Goal: Task Accomplishment & Management: Use online tool/utility

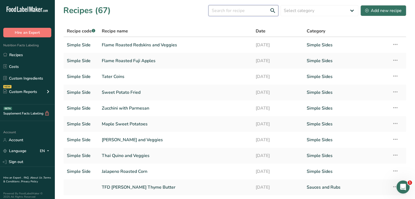
click at [226, 11] on input "text" at bounding box center [244, 10] width 70 height 11
type input "blueberry"
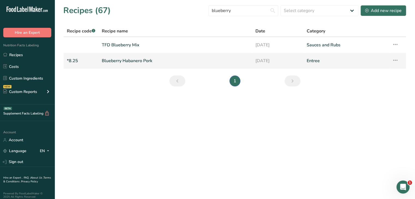
click at [137, 61] on link "Blueberry Habanero Pork" at bounding box center [175, 60] width 147 height 11
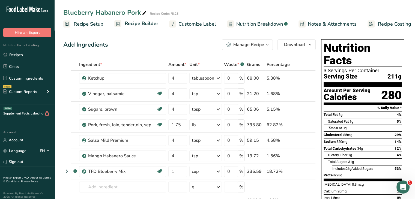
click at [191, 23] on span "Customize Label" at bounding box center [198, 23] width 38 height 7
click at [191, 23] on span "Customize Label" at bounding box center [193, 23] width 38 height 7
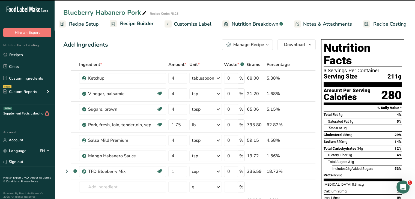
click at [208, 25] on span "Customize Label" at bounding box center [193, 23] width 38 height 7
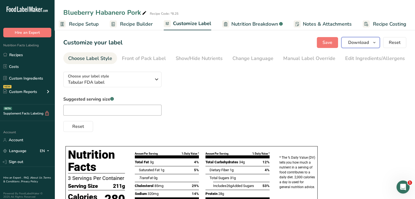
click at [375, 41] on icon "button" at bounding box center [374, 42] width 4 height 7
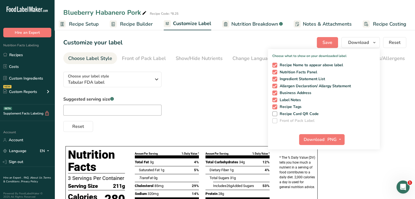
click at [200, 117] on div "Suggested serving size .a-a{fill:#347362;}.b-a{fill:#fff;} Reset" at bounding box center [234, 114] width 343 height 36
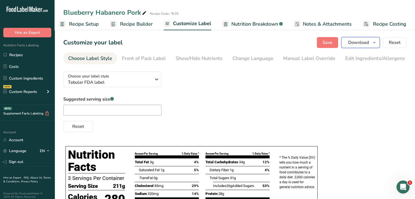
click at [360, 42] on span "Download" at bounding box center [358, 42] width 21 height 7
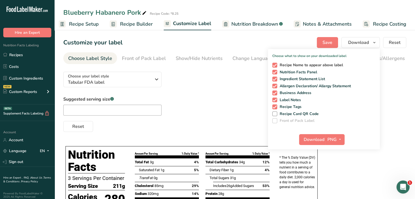
click at [277, 64] on span at bounding box center [274, 65] width 5 height 5
click at [276, 64] on input "Recipe Name to appear above label" at bounding box center [274, 65] width 4 height 4
checkbox input "false"
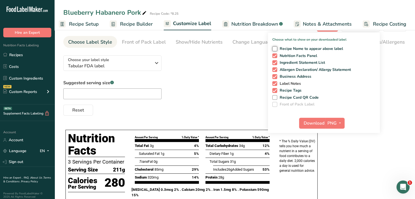
scroll to position [16, 0]
click at [276, 78] on span at bounding box center [274, 76] width 5 height 5
click at [276, 78] on input "Business Address" at bounding box center [274, 77] width 4 height 4
checkbox input "false"
click at [275, 90] on span at bounding box center [274, 90] width 5 height 5
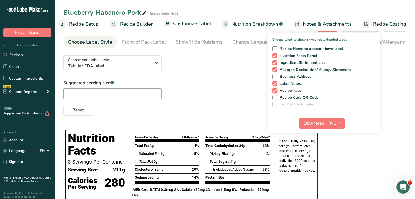
click at [275, 90] on input "Recipe Tags" at bounding box center [274, 91] width 4 height 4
checkbox input "false"
click at [315, 124] on span "Download" at bounding box center [314, 123] width 21 height 7
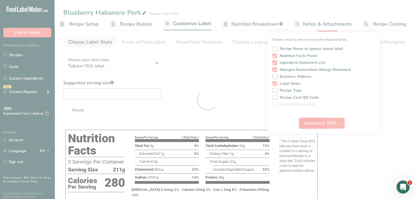
scroll to position [0, 0]
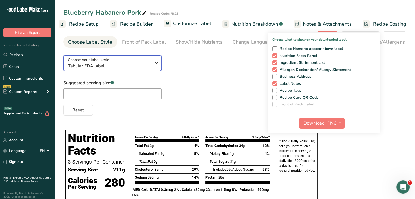
click at [147, 69] on span "Tabular FDA label" at bounding box center [109, 66] width 83 height 7
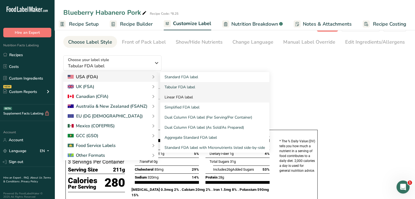
click at [182, 100] on link "Linear FDA label" at bounding box center [214, 97] width 109 height 10
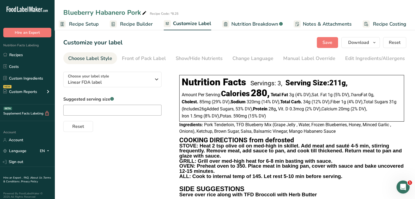
click at [360, 48] on section "Customize your label Save Download Choose what to show on your downloaded label…" at bounding box center [235, 120] width 361 height 184
click at [355, 45] on span "Download" at bounding box center [358, 42] width 21 height 7
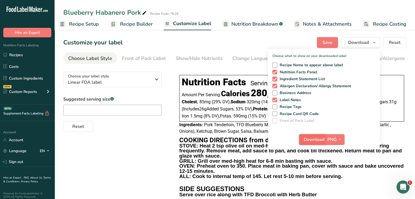
click at [312, 139] on span "Download" at bounding box center [314, 140] width 21 height 7
click at [143, 86] on span "Linear FDA label" at bounding box center [109, 82] width 83 height 7
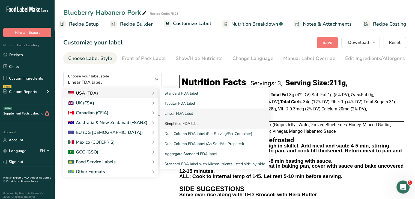
click at [190, 126] on link "Simplified FDA label" at bounding box center [214, 124] width 109 height 10
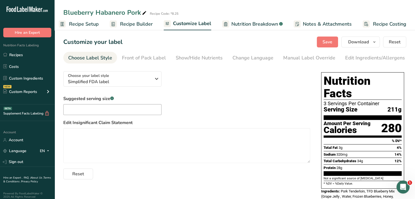
scroll to position [1, 0]
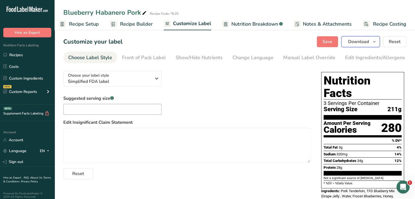
click at [379, 46] on button "Download" at bounding box center [361, 41] width 38 height 11
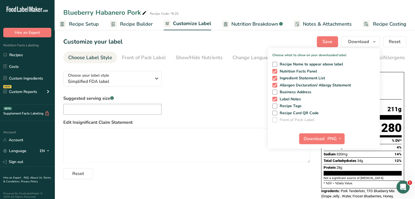
click at [304, 165] on div "Suggested serving size .a-a{fill:#347362;}.b-a{fill:#fff;} Edit Insignificant C…" at bounding box center [186, 137] width 247 height 84
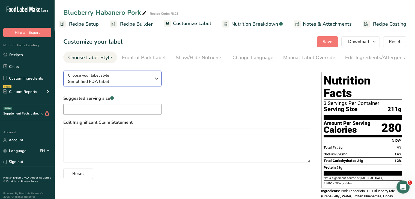
click at [147, 79] on span "Simplified FDA label" at bounding box center [109, 81] width 83 height 7
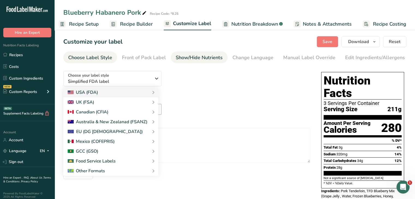
click at [199, 55] on div "Show/Hide Nutrients" at bounding box center [199, 57] width 47 height 7
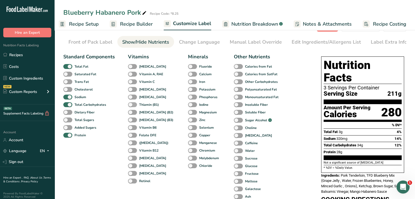
scroll to position [32, 0]
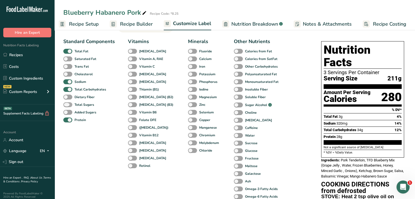
click at [66, 107] on span at bounding box center [67, 104] width 9 height 5
click at [66, 106] on input "Total Sugars" at bounding box center [65, 105] width 4 height 4
checkbox input "true"
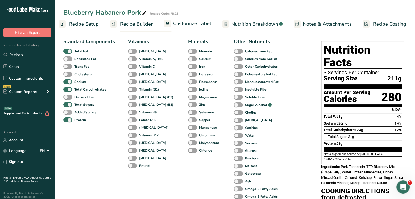
click at [68, 112] on span at bounding box center [67, 112] width 9 height 5
click at [67, 112] on input "Added Sugars" at bounding box center [65, 113] width 4 height 4
checkbox input "true"
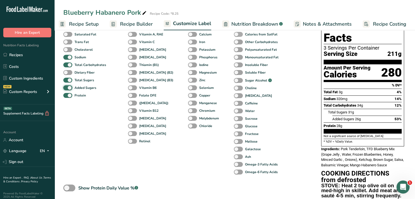
scroll to position [48, 0]
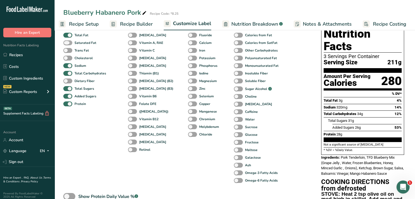
click at [70, 44] on span at bounding box center [67, 42] width 9 height 5
click at [67, 44] on input "Saturated Fat" at bounding box center [65, 43] width 4 height 4
checkbox input "true"
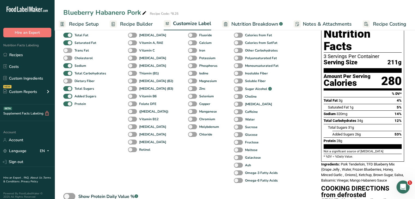
click at [70, 50] on span at bounding box center [67, 50] width 9 height 5
click at [67, 50] on input "Trans Fat" at bounding box center [65, 51] width 4 height 4
checkbox input "true"
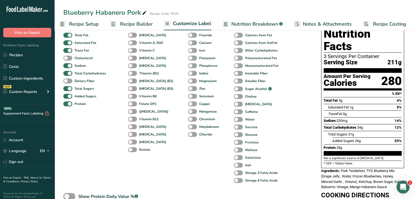
click at [66, 79] on div "Dietary Fiber" at bounding box center [69, 81] width 13 height 8
click at [67, 82] on span at bounding box center [67, 81] width 9 height 5
click at [67, 82] on input "Dietary Fiber" at bounding box center [65, 81] width 4 height 4
checkbox input "true"
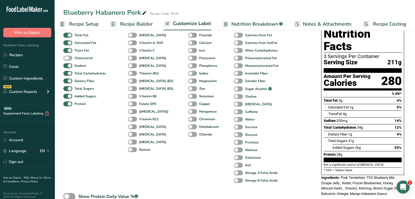
click at [67, 59] on span at bounding box center [67, 58] width 9 height 5
click at [67, 59] on input "Cholesterol" at bounding box center [65, 58] width 4 height 4
checkbox input "true"
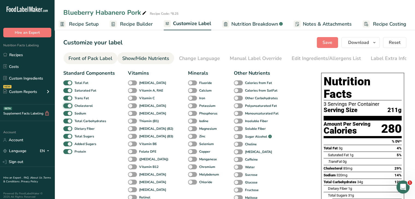
scroll to position [0, 0]
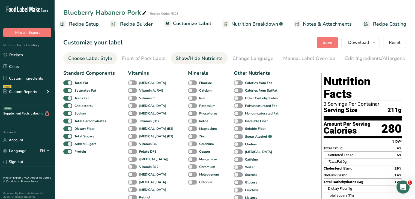
click at [93, 57] on div "Choose Label Style" at bounding box center [90, 58] width 44 height 7
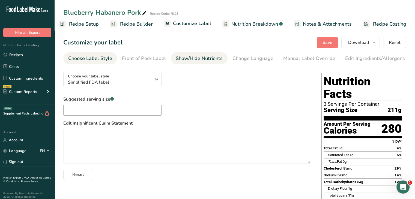
click at [210, 57] on div "Show/Hide Nutrients" at bounding box center [199, 58] width 47 height 7
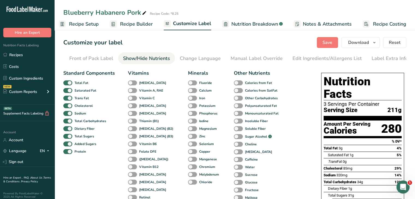
scroll to position [0, 54]
click at [253, 63] on link "Manual Label Override" at bounding box center [256, 58] width 52 height 12
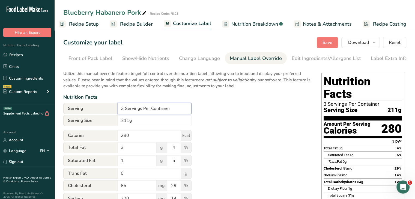
drag, startPoint x: 154, startPoint y: 109, endPoint x: 143, endPoint y: 112, distance: 11.3
click at [143, 112] on input "3 Servings Per Container" at bounding box center [155, 108] width 74 height 11
click at [210, 135] on div "Utilize this manual override feature to get full control over the nutrition lab…" at bounding box center [186, 173] width 247 height 213
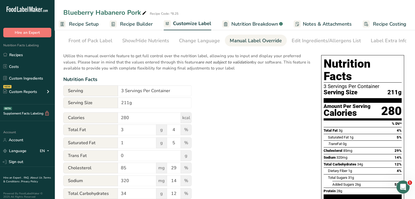
scroll to position [0, 0]
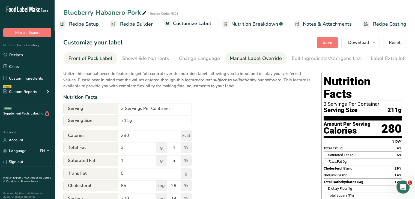
click at [95, 60] on div "Front of Pack Label" at bounding box center [91, 58] width 44 height 7
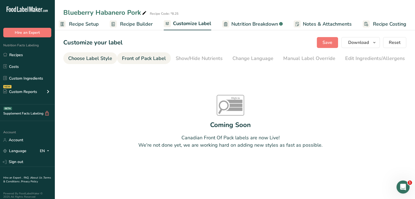
click at [91, 64] on link "Choose Label Style" at bounding box center [90, 58] width 44 height 12
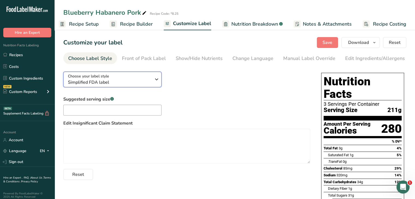
click at [128, 84] on span "Simplified FDA label" at bounding box center [109, 82] width 83 height 7
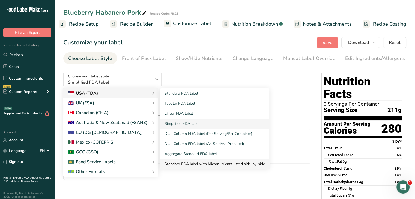
click at [180, 166] on link "Standard FDA label with Micronutrients listed side-by-side" at bounding box center [214, 164] width 109 height 10
